Goal: Find specific page/section: Find specific page/section

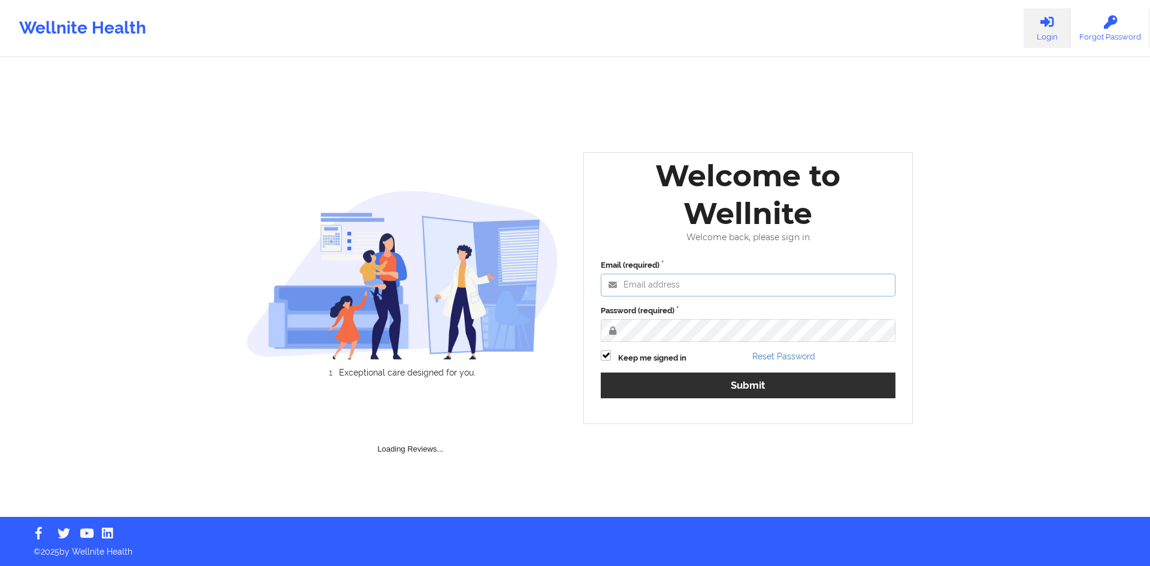
type input "[PERSON_NAME][EMAIL_ADDRESS][DOMAIN_NAME]"
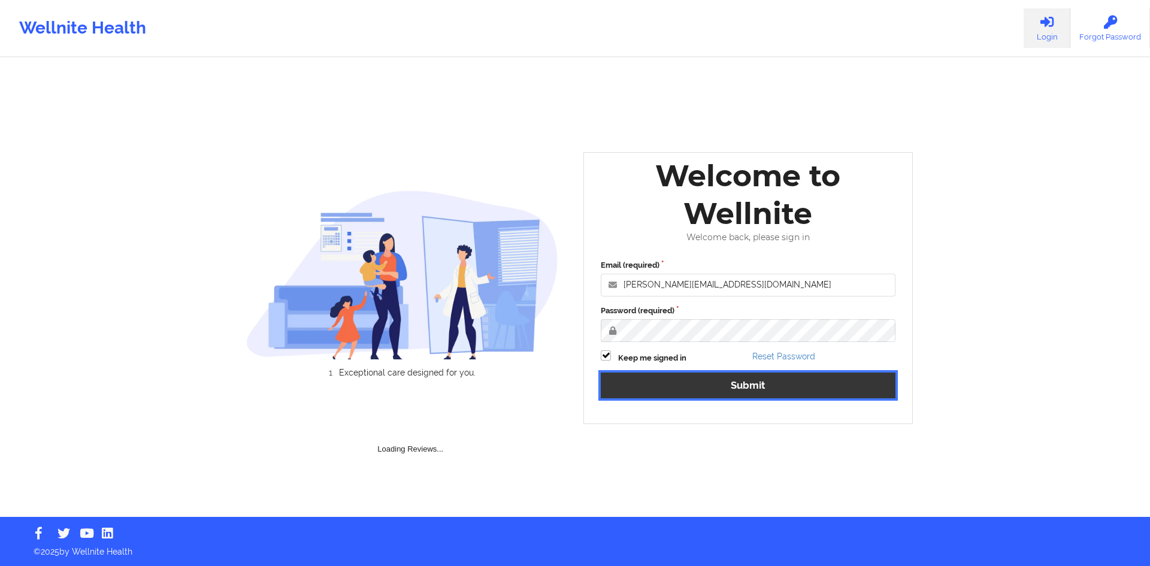
click at [645, 379] on button "Submit" at bounding box center [748, 386] width 295 height 26
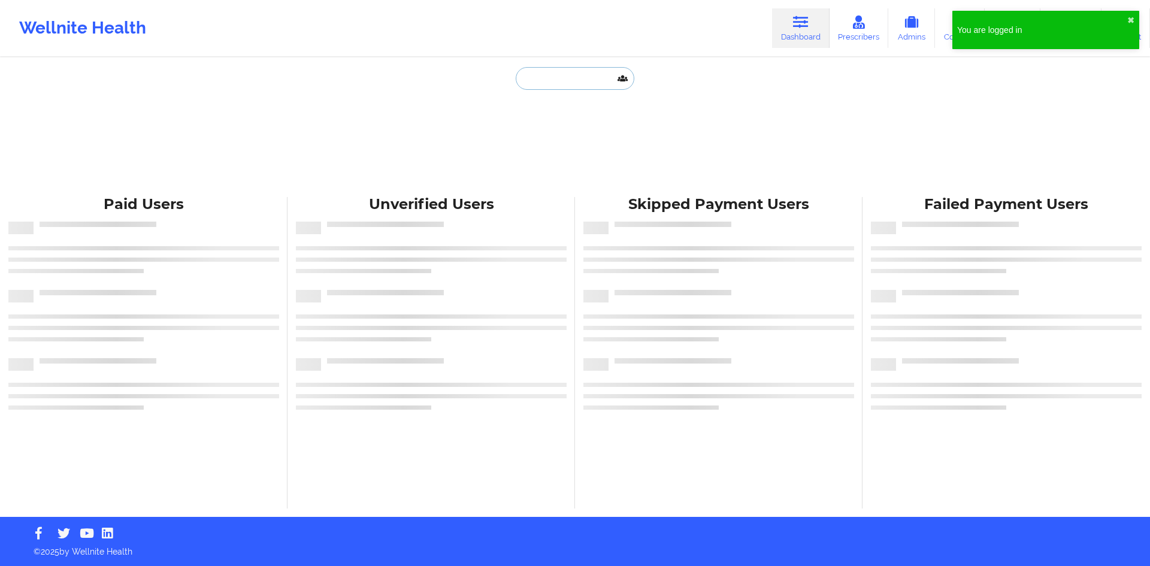
click at [578, 74] on input "text" at bounding box center [575, 78] width 119 height 23
paste input "[EMAIL_ADDRESS][DOMAIN_NAME]"
type input "[EMAIL_ADDRESS][DOMAIN_NAME]"
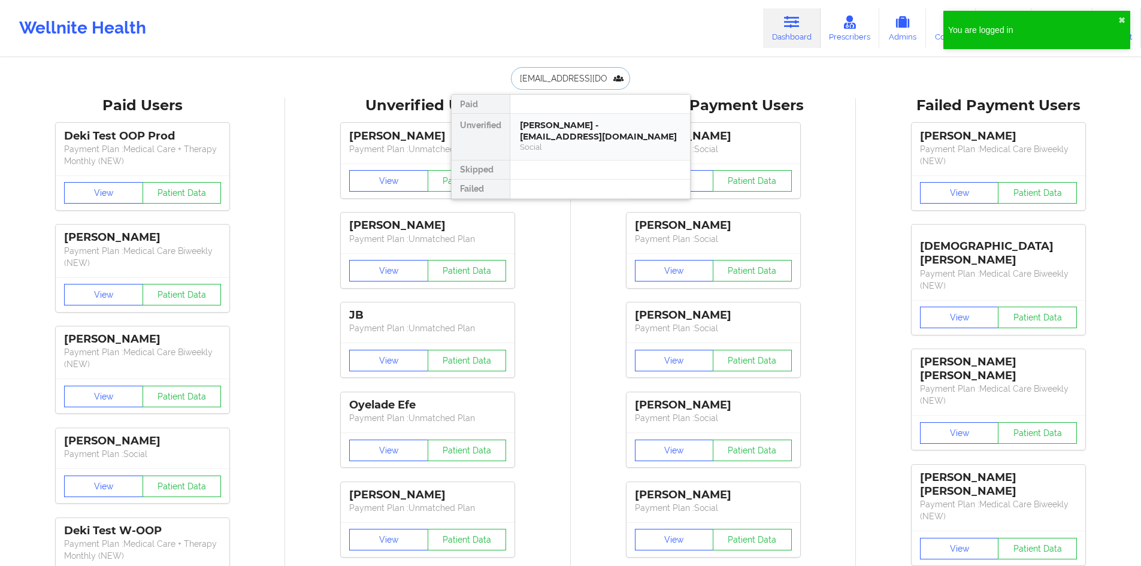
click at [555, 133] on div "[PERSON_NAME] - [EMAIL_ADDRESS][DOMAIN_NAME]" at bounding box center [600, 131] width 161 height 22
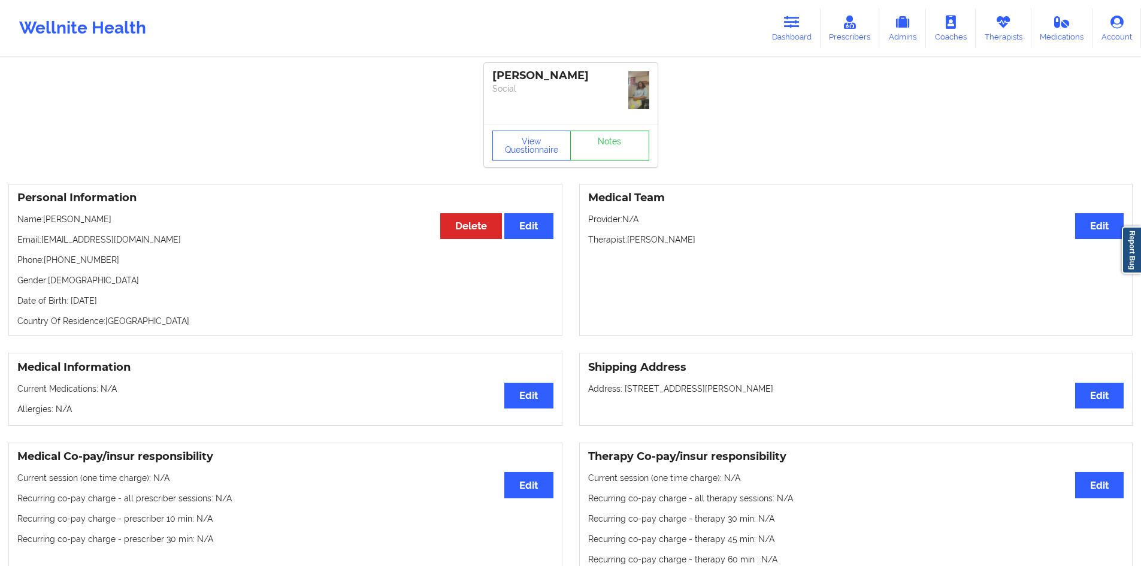
click at [637, 88] on img at bounding box center [638, 90] width 21 height 38
click at [782, 22] on link "Dashboard" at bounding box center [792, 28] width 58 height 40
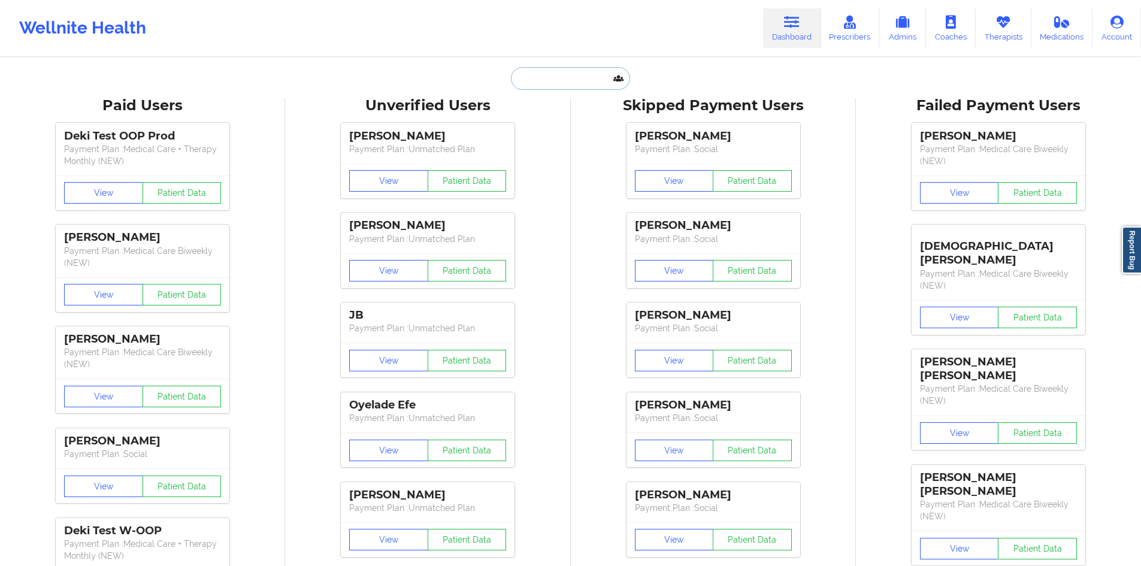
click at [599, 87] on input "text" at bounding box center [570, 78] width 119 height 23
paste input "[EMAIL_ADDRESS][DOMAIN_NAME]"
type input "[EMAIL_ADDRESS][DOMAIN_NAME]"
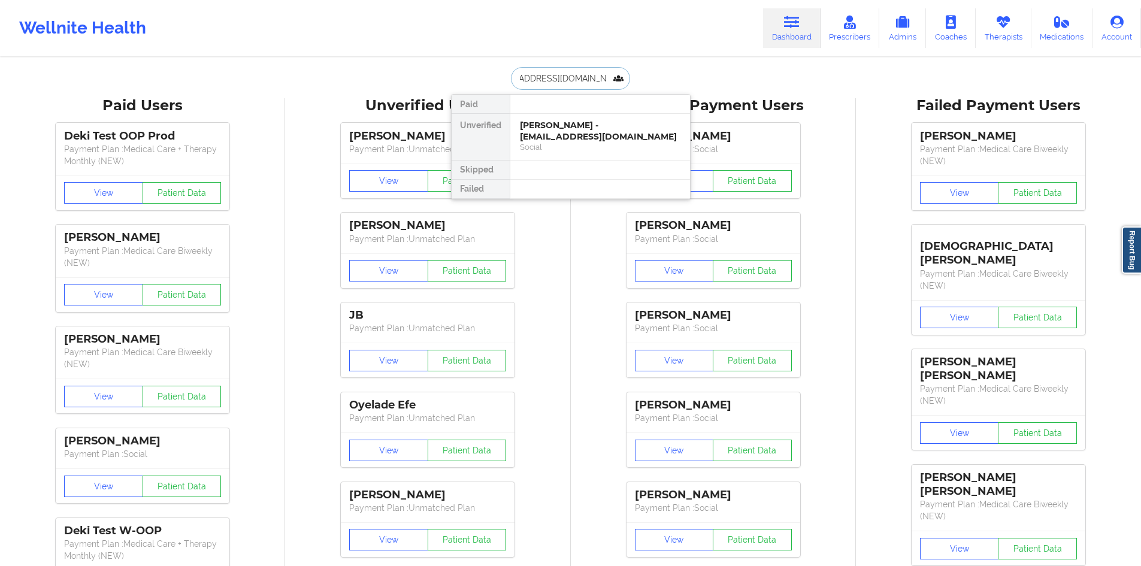
click at [576, 138] on div "[PERSON_NAME] - [EMAIL_ADDRESS][DOMAIN_NAME]" at bounding box center [600, 131] width 161 height 22
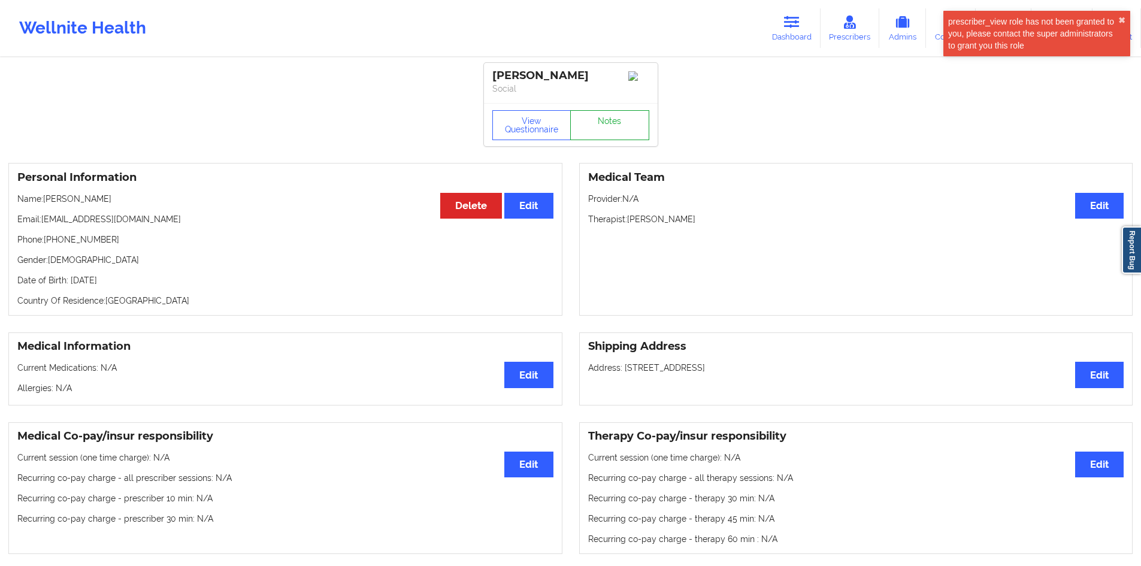
click at [617, 125] on link "Notes" at bounding box center [609, 125] width 79 height 30
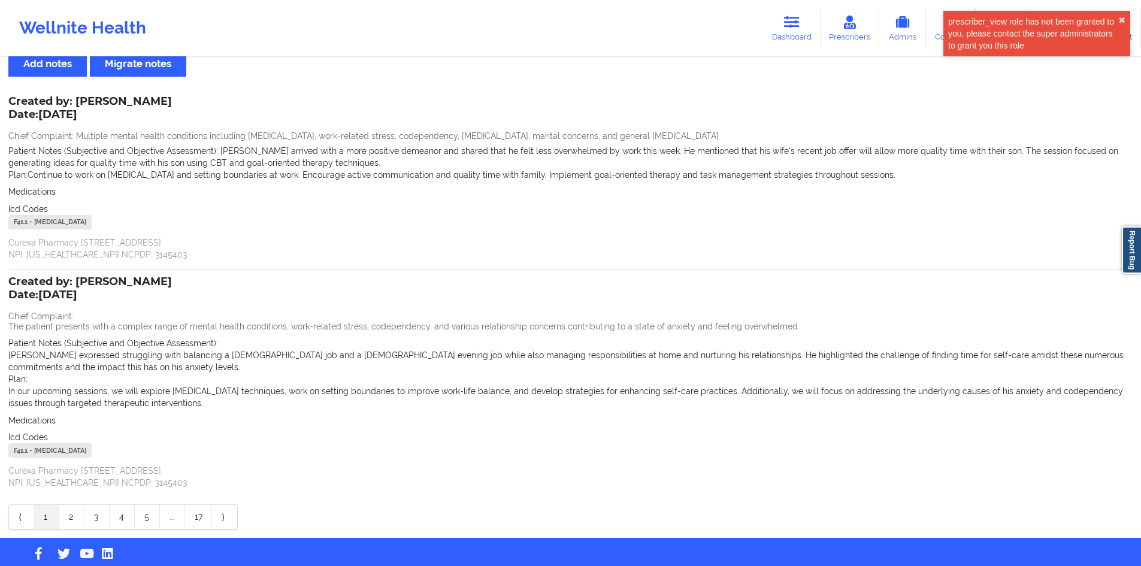
scroll to position [58, 0]
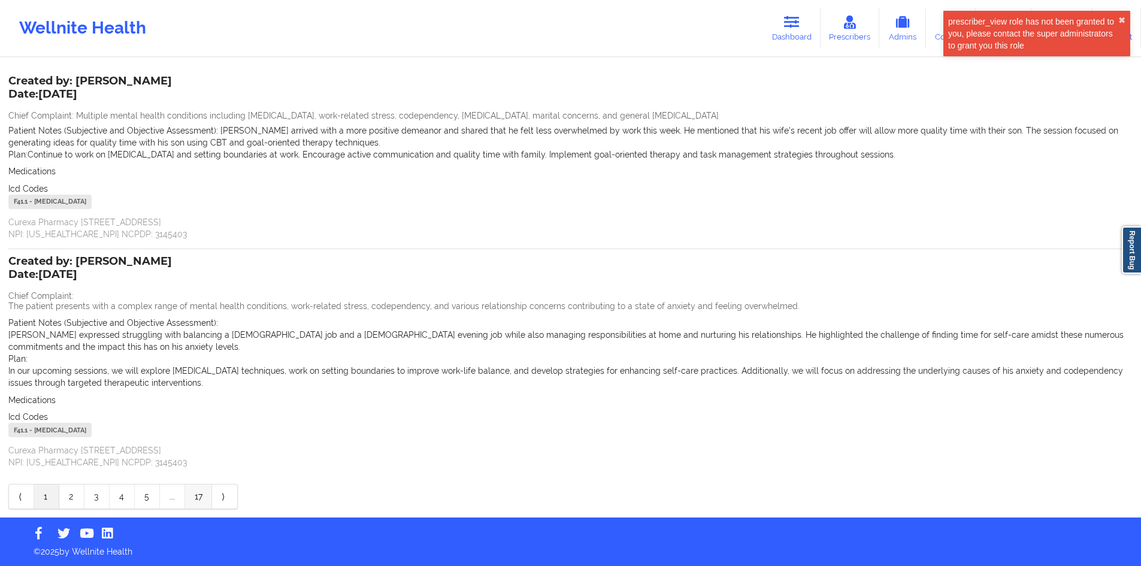
click at [208, 488] on link "17" at bounding box center [198, 497] width 27 height 24
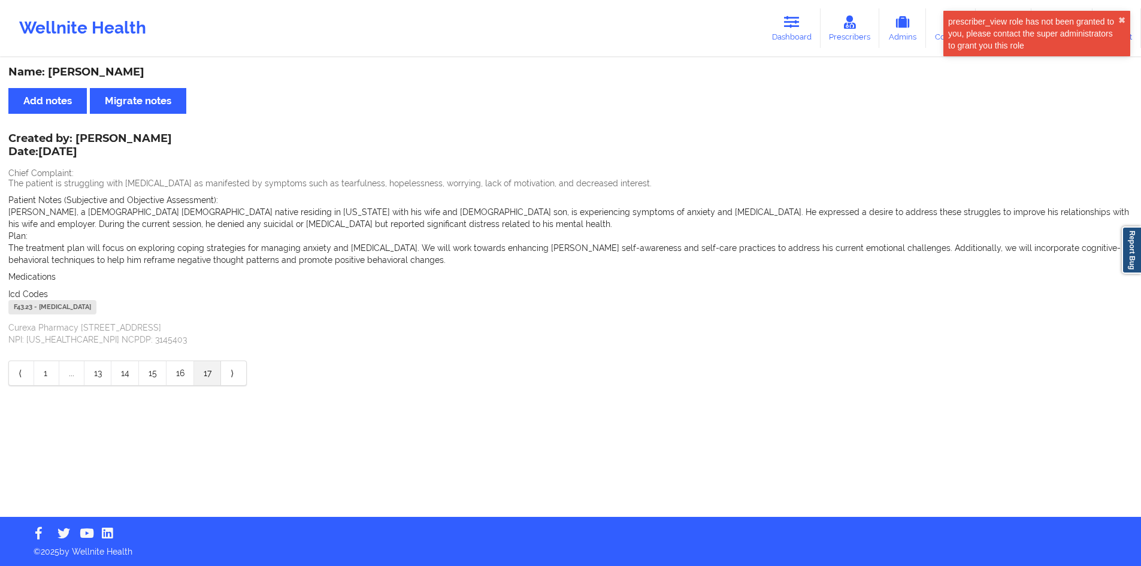
scroll to position [0, 0]
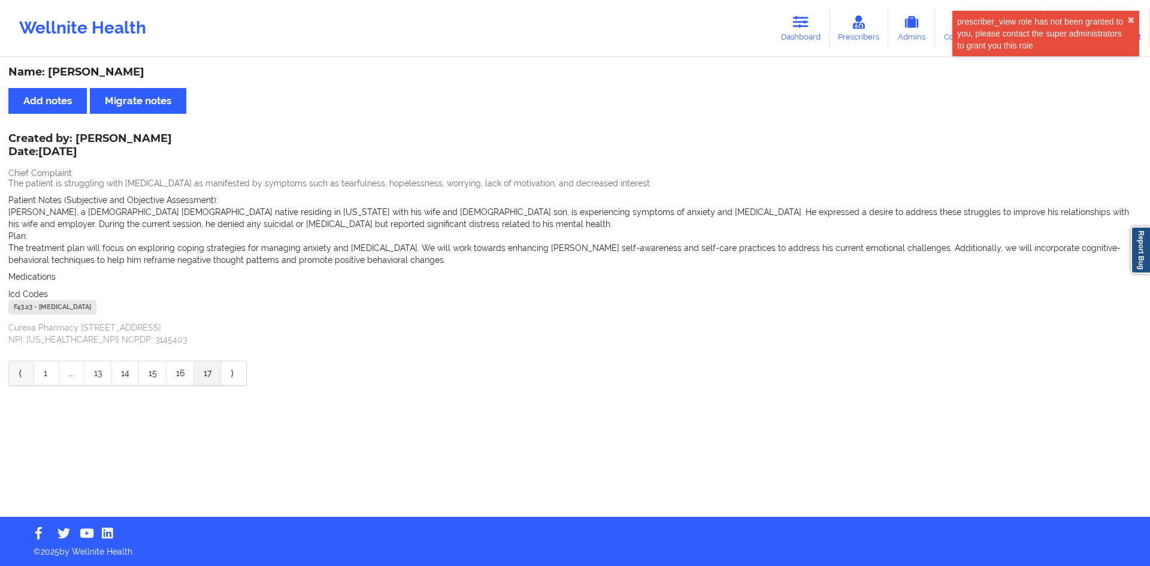
click at [19, 373] on link "⟨" at bounding box center [21, 373] width 25 height 24
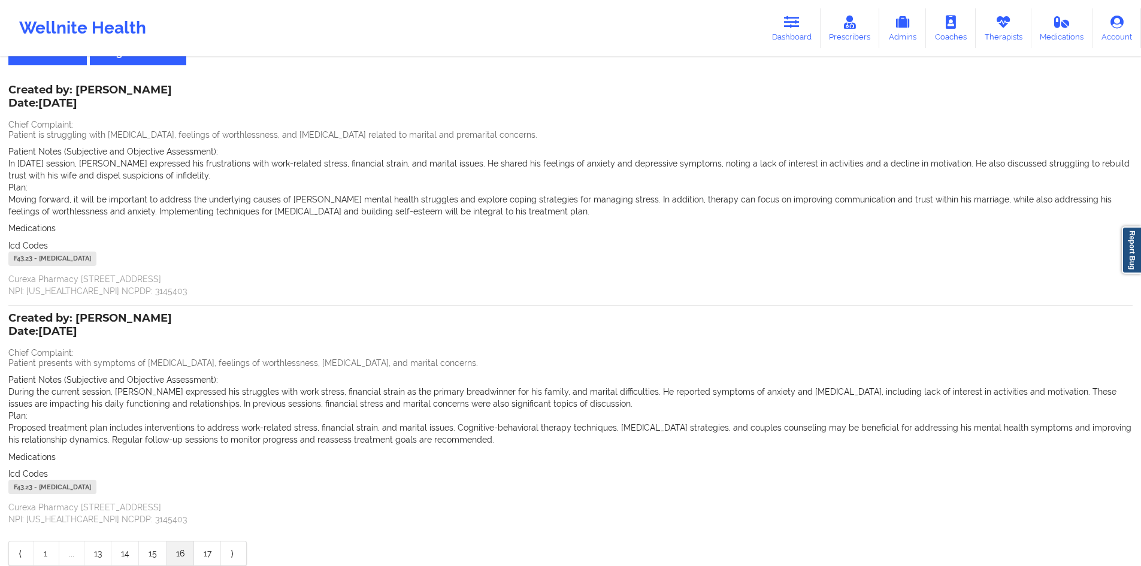
scroll to position [105, 0]
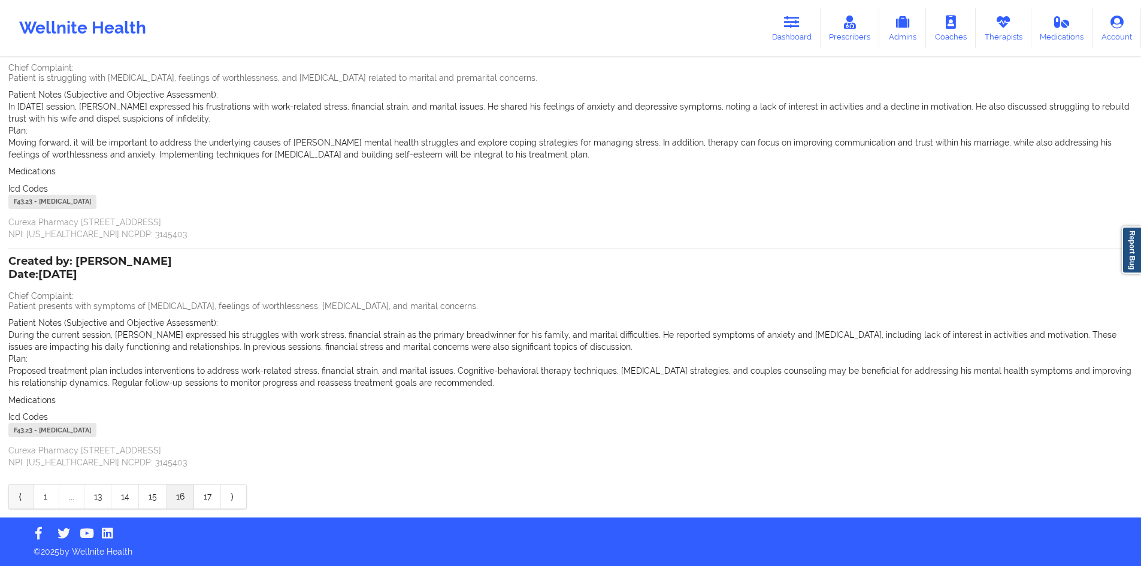
click at [26, 495] on link "⟨" at bounding box center [21, 497] width 25 height 24
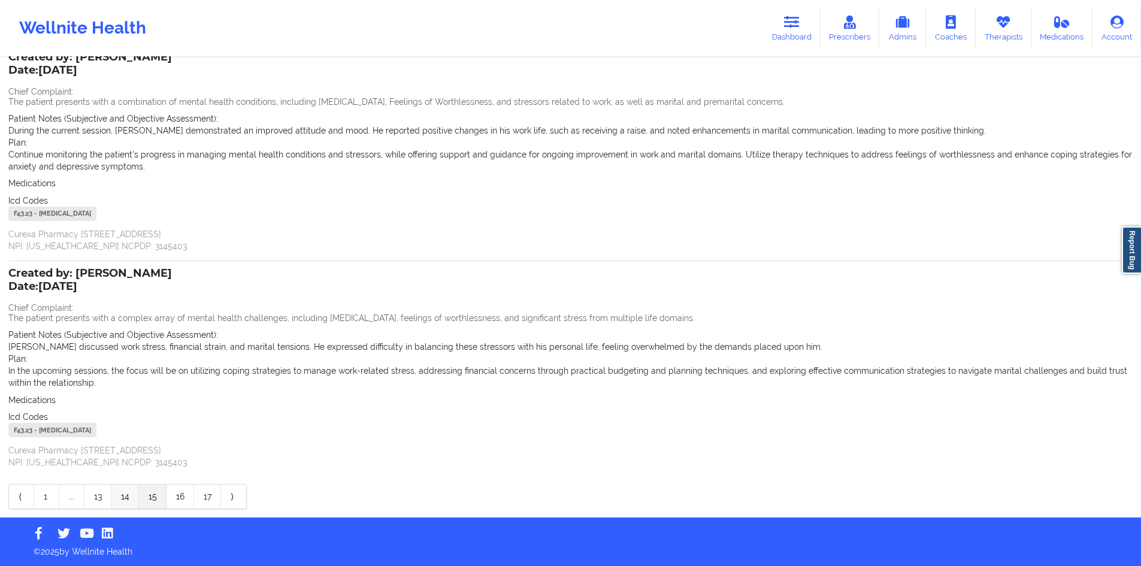
click at [125, 501] on link "14" at bounding box center [125, 497] width 28 height 24
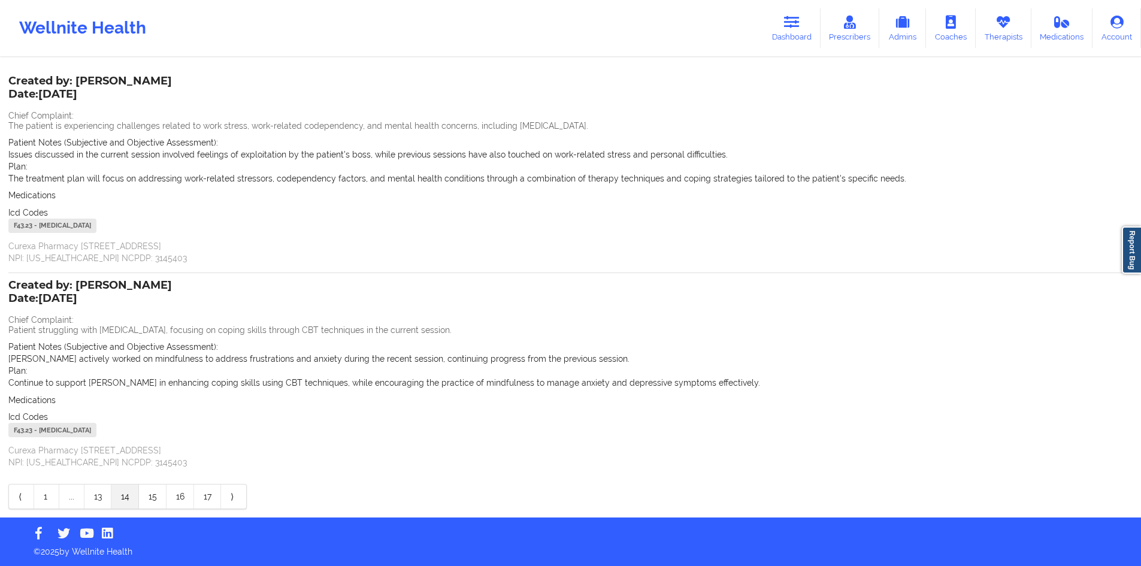
scroll to position [58, 0]
click at [104, 500] on link "13" at bounding box center [97, 497] width 27 height 24
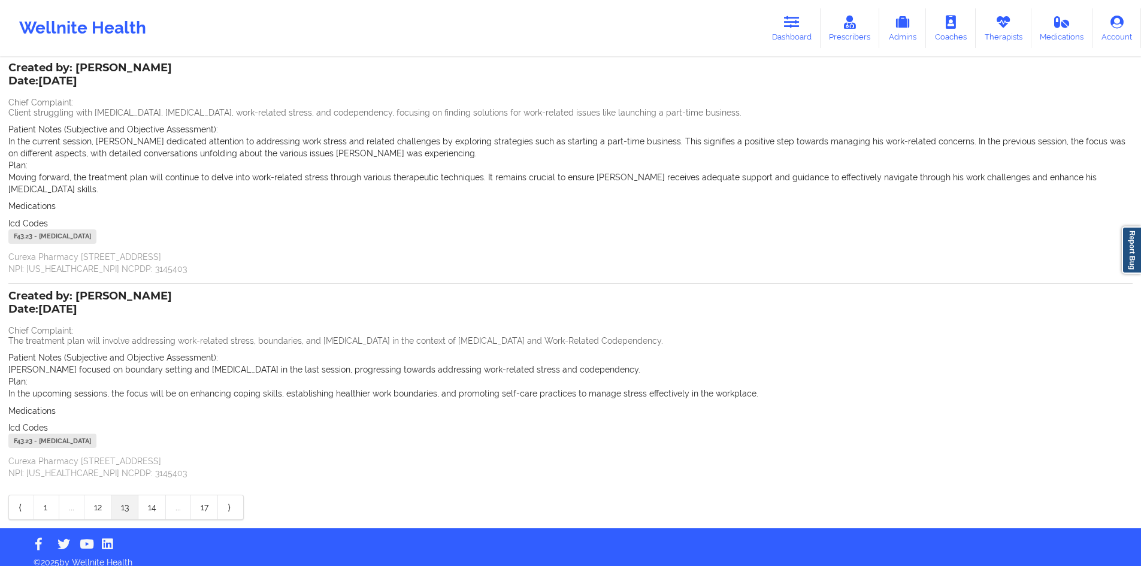
scroll to position [81, 0]
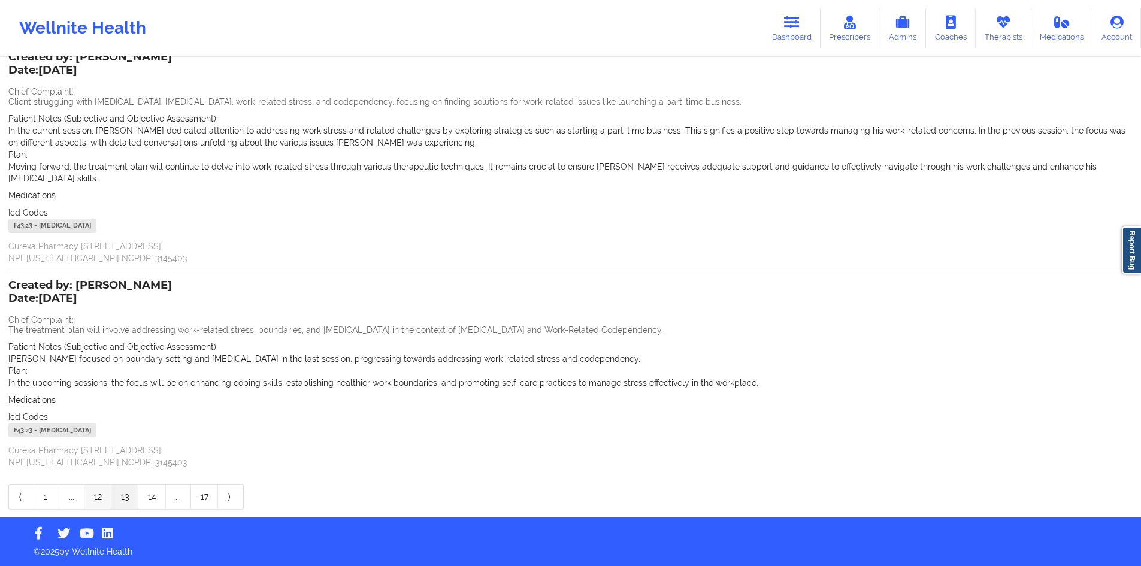
click at [92, 492] on link "12" at bounding box center [97, 497] width 27 height 24
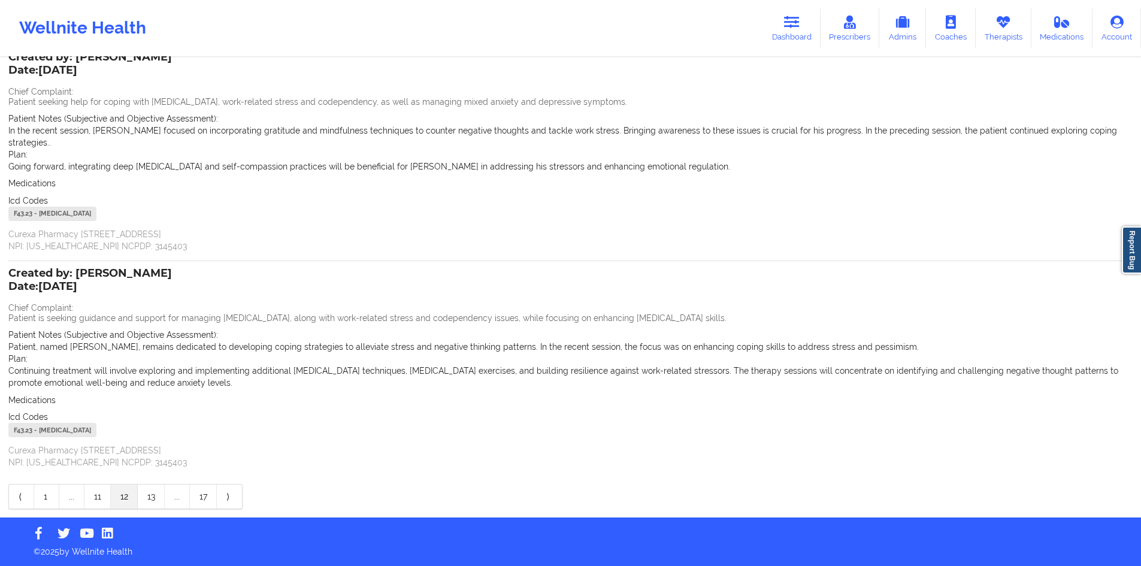
scroll to position [69, 0]
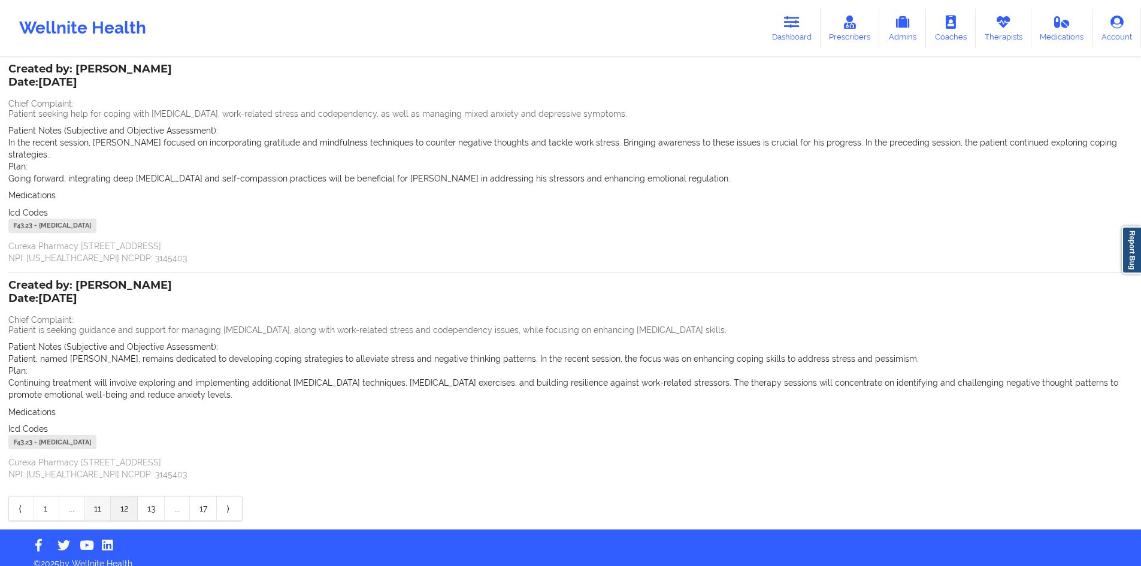
click at [90, 500] on link "11" at bounding box center [97, 509] width 26 height 24
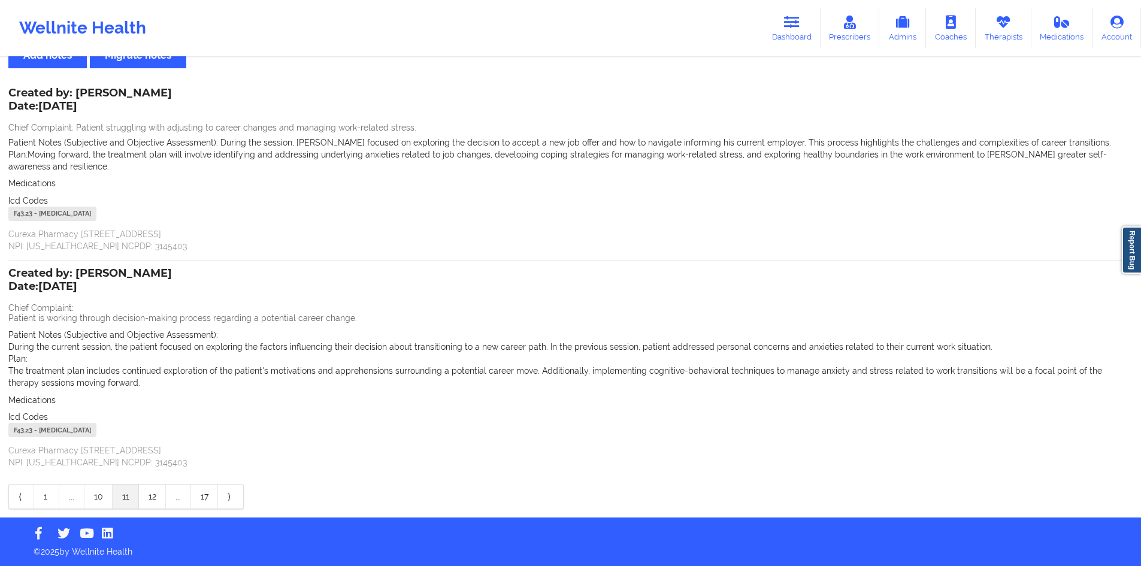
scroll to position [46, 0]
click at [95, 498] on link "10" at bounding box center [98, 497] width 28 height 24
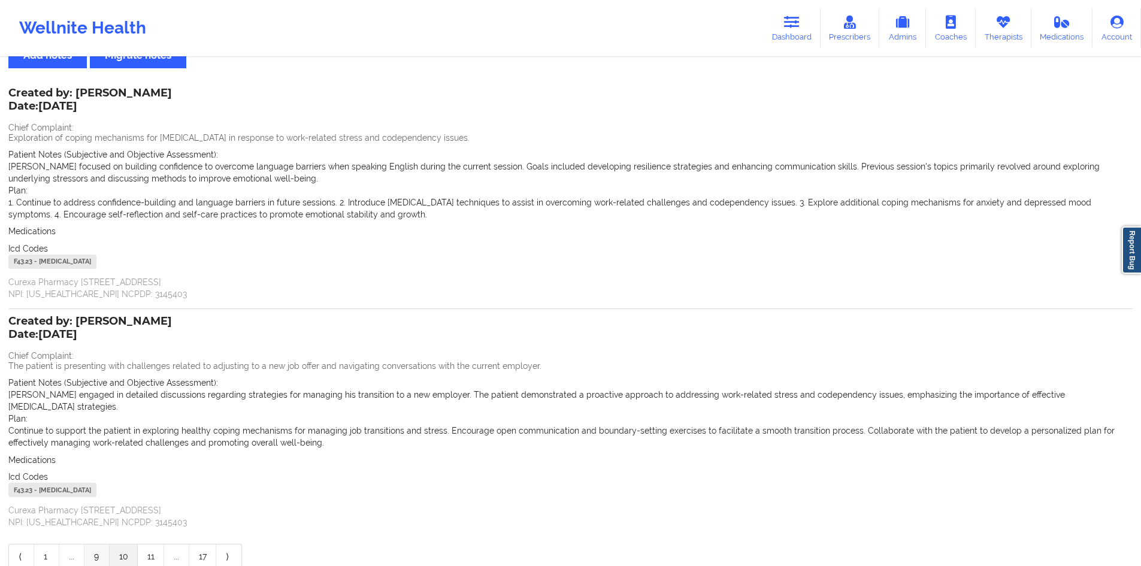
click at [102, 554] on link "9" at bounding box center [96, 557] width 25 height 24
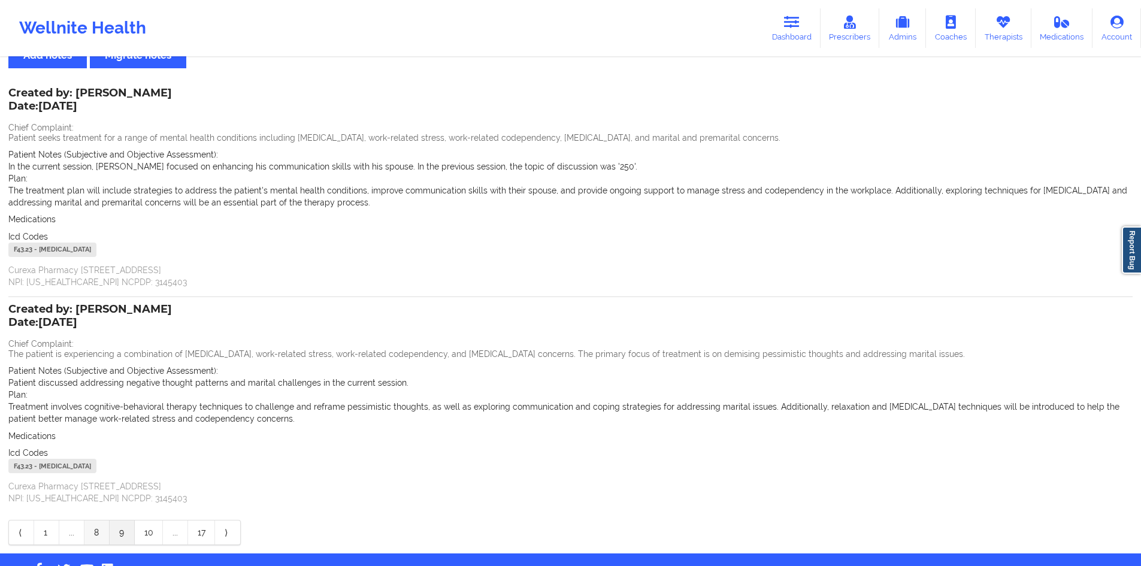
click at [97, 530] on link "8" at bounding box center [96, 533] width 25 height 24
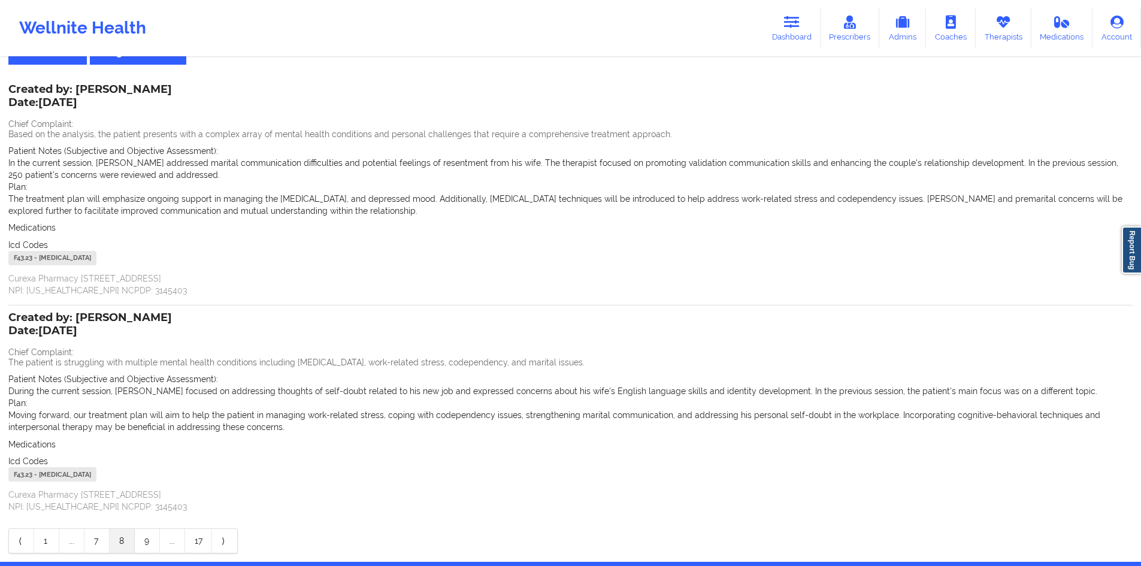
scroll to position [0, 0]
